Goal: Find specific page/section: Find specific page/section

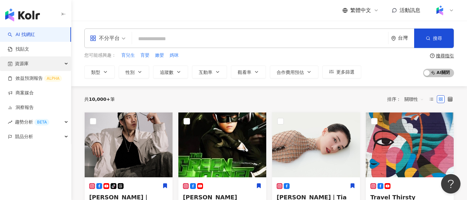
click at [43, 63] on div "資源庫" at bounding box center [35, 63] width 71 height 15
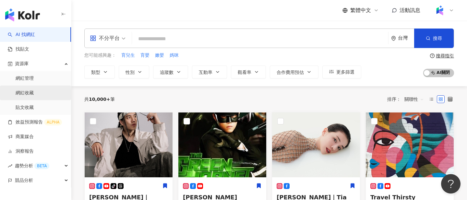
click at [34, 95] on link "網紅收藏" at bounding box center [25, 93] width 18 height 6
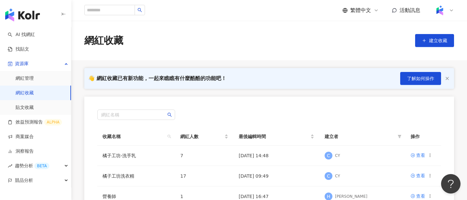
click at [448, 9] on div at bounding box center [444, 10] width 21 height 13
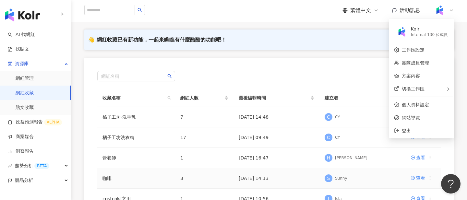
scroll to position [39, 0]
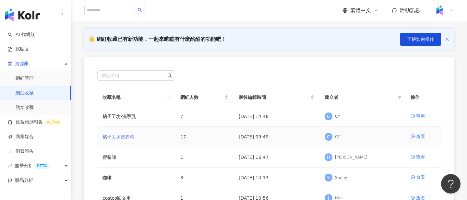
click at [131, 137] on link "橘子工坊洗衣精" at bounding box center [119, 136] width 32 height 5
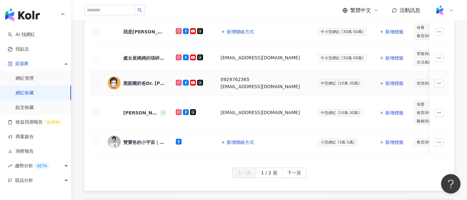
scroll to position [326, 0]
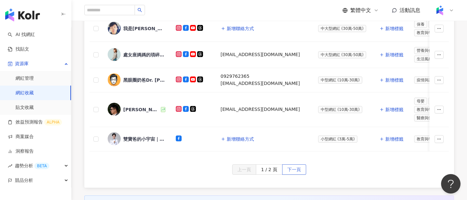
click at [298, 170] on span "下一頁" at bounding box center [295, 170] width 14 height 10
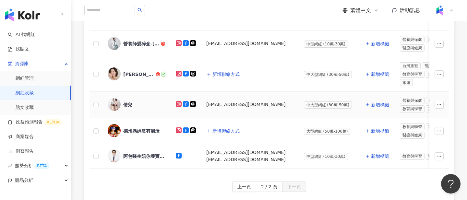
scroll to position [115, 0]
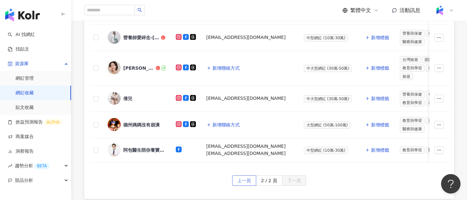
click at [246, 183] on span "上一頁" at bounding box center [245, 181] width 14 height 10
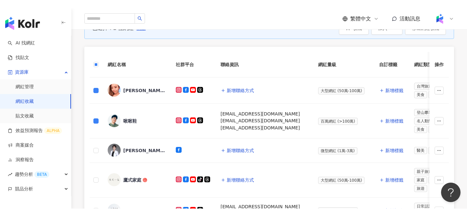
scroll to position [69, 0]
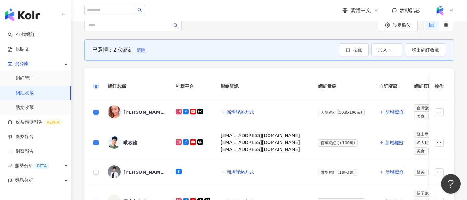
click at [138, 52] on span "清除" at bounding box center [141, 49] width 9 height 5
